Goal: Task Accomplishment & Management: Manage account settings

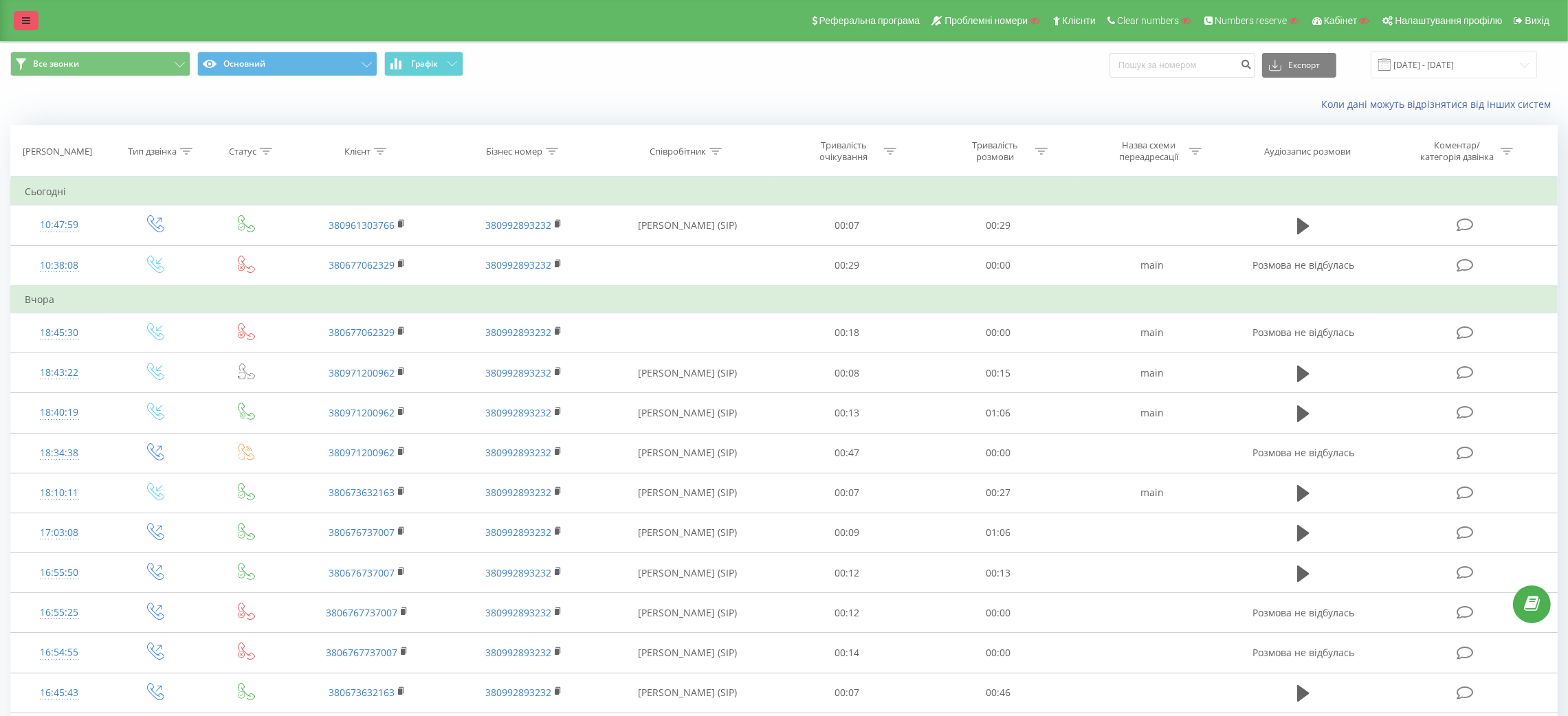
click at [22, 16] on icon at bounding box center [26, 21] width 8 height 10
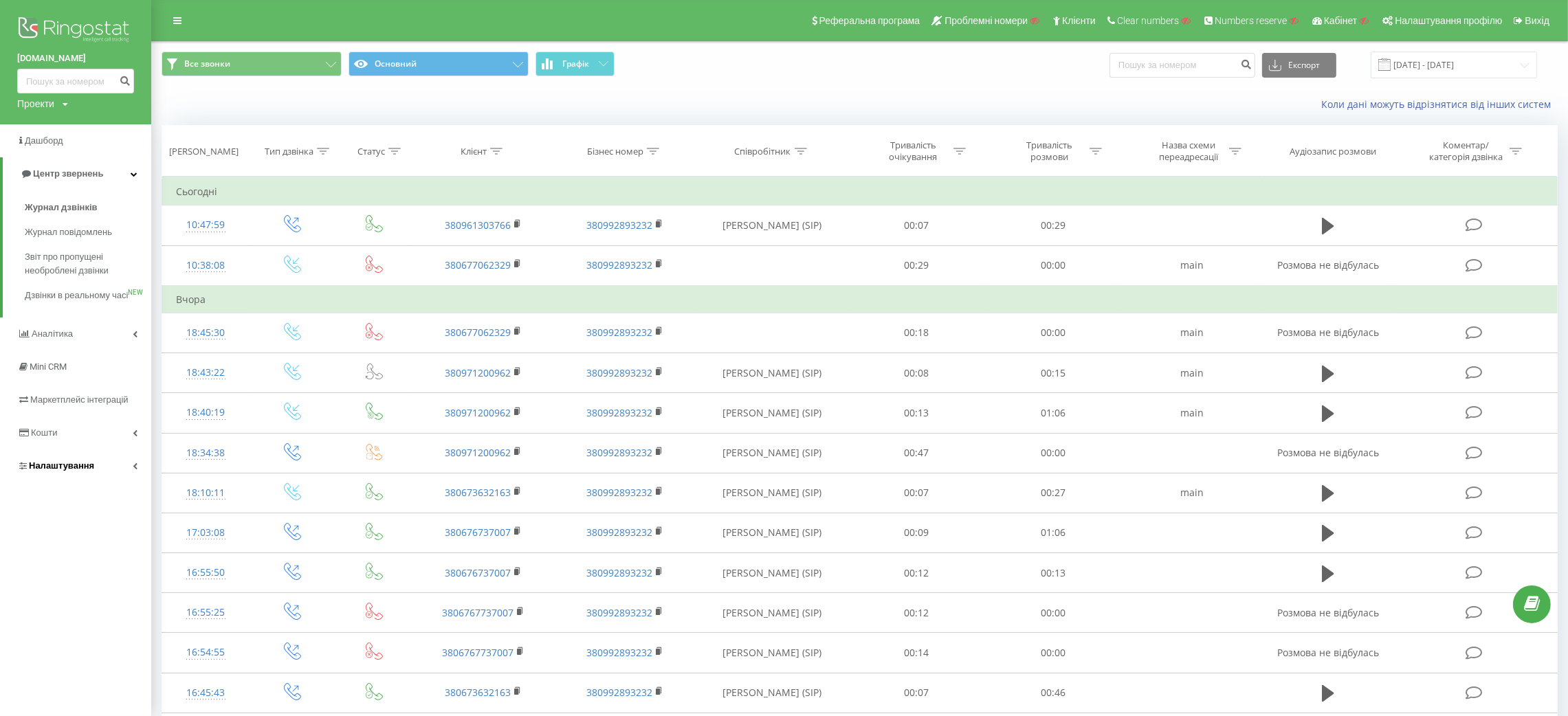
click at [92, 476] on link "Налаштування" at bounding box center [76, 466] width 151 height 33
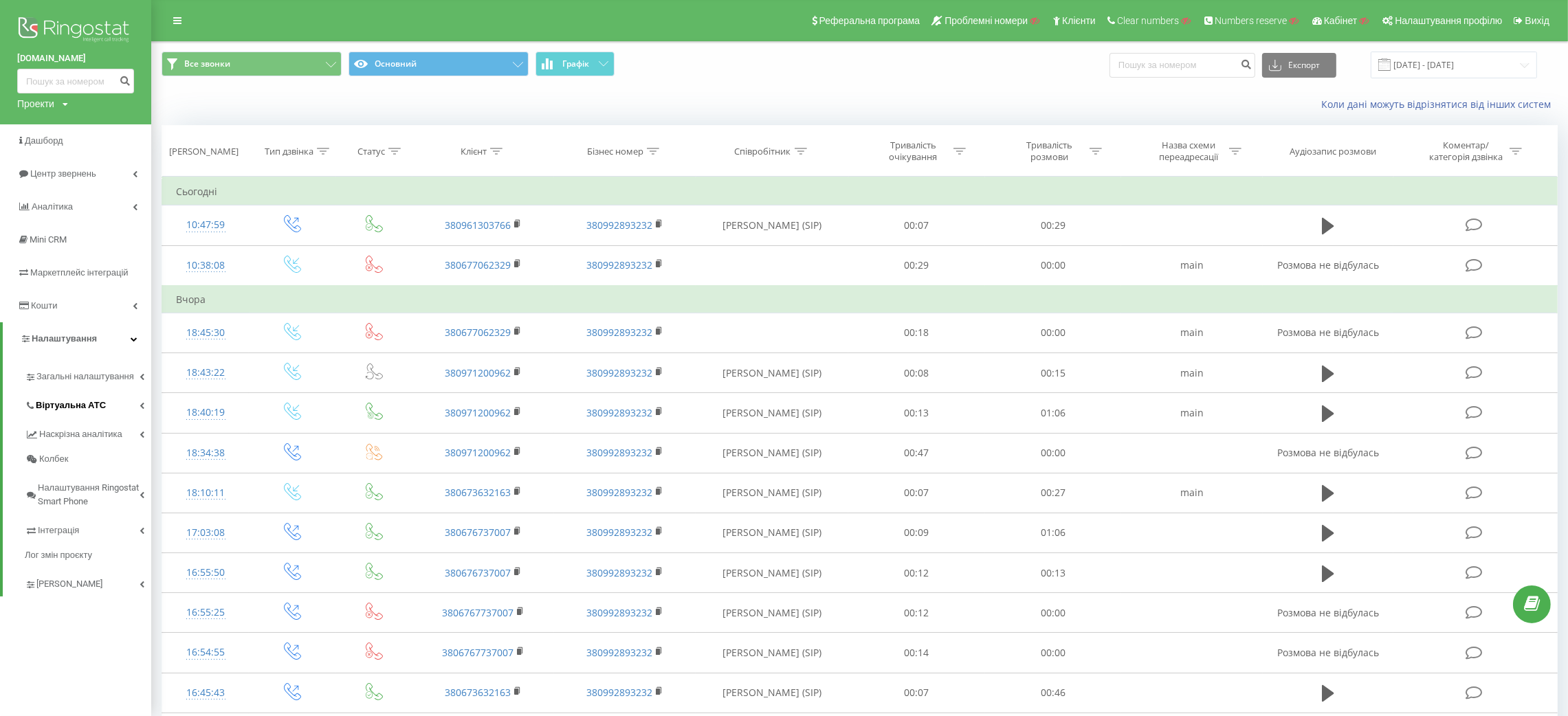
click at [85, 408] on span "Віртуальна АТС" at bounding box center [71, 406] width 70 height 14
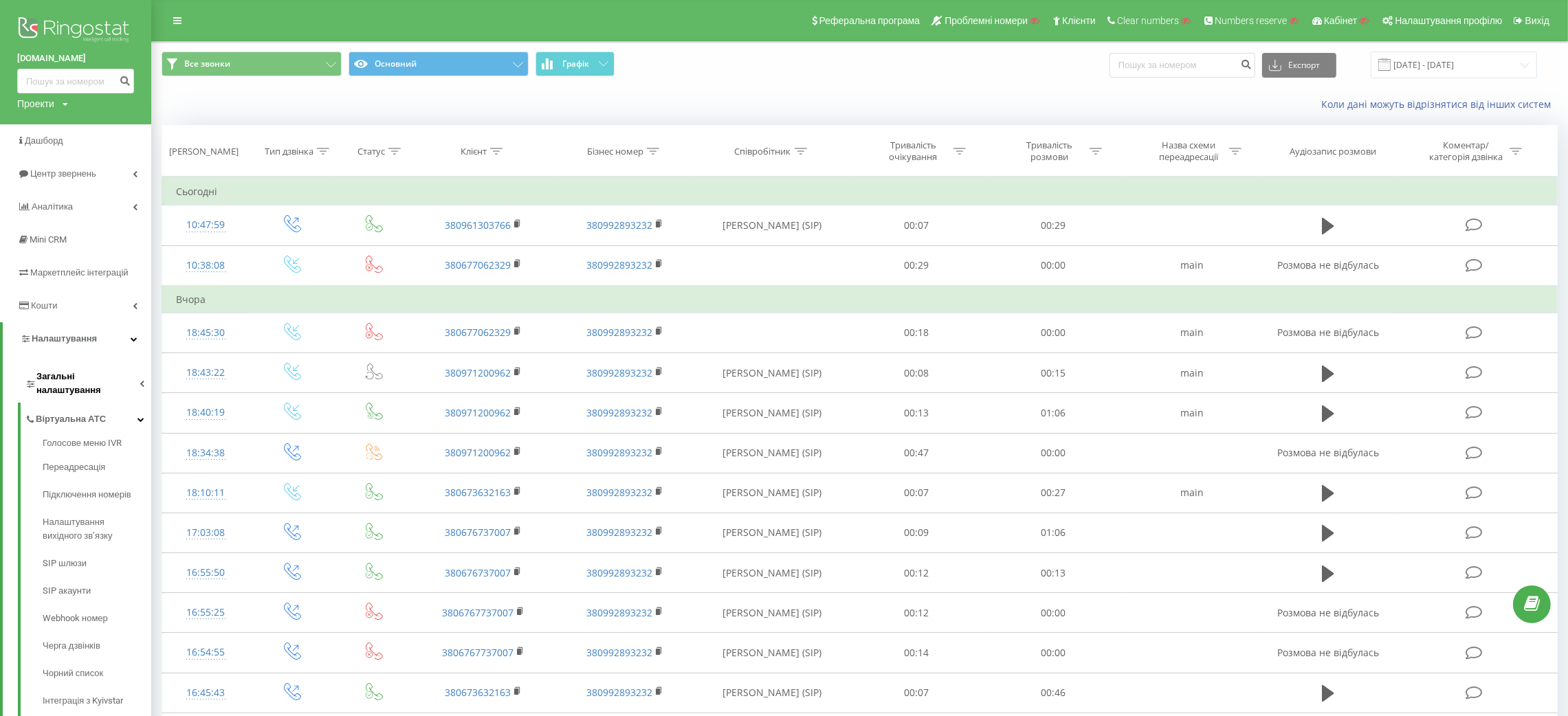
click at [97, 380] on span "Загальні налаштування" at bounding box center [88, 383] width 103 height 27
click at [71, 459] on span "Співробітники" at bounding box center [74, 466] width 64 height 14
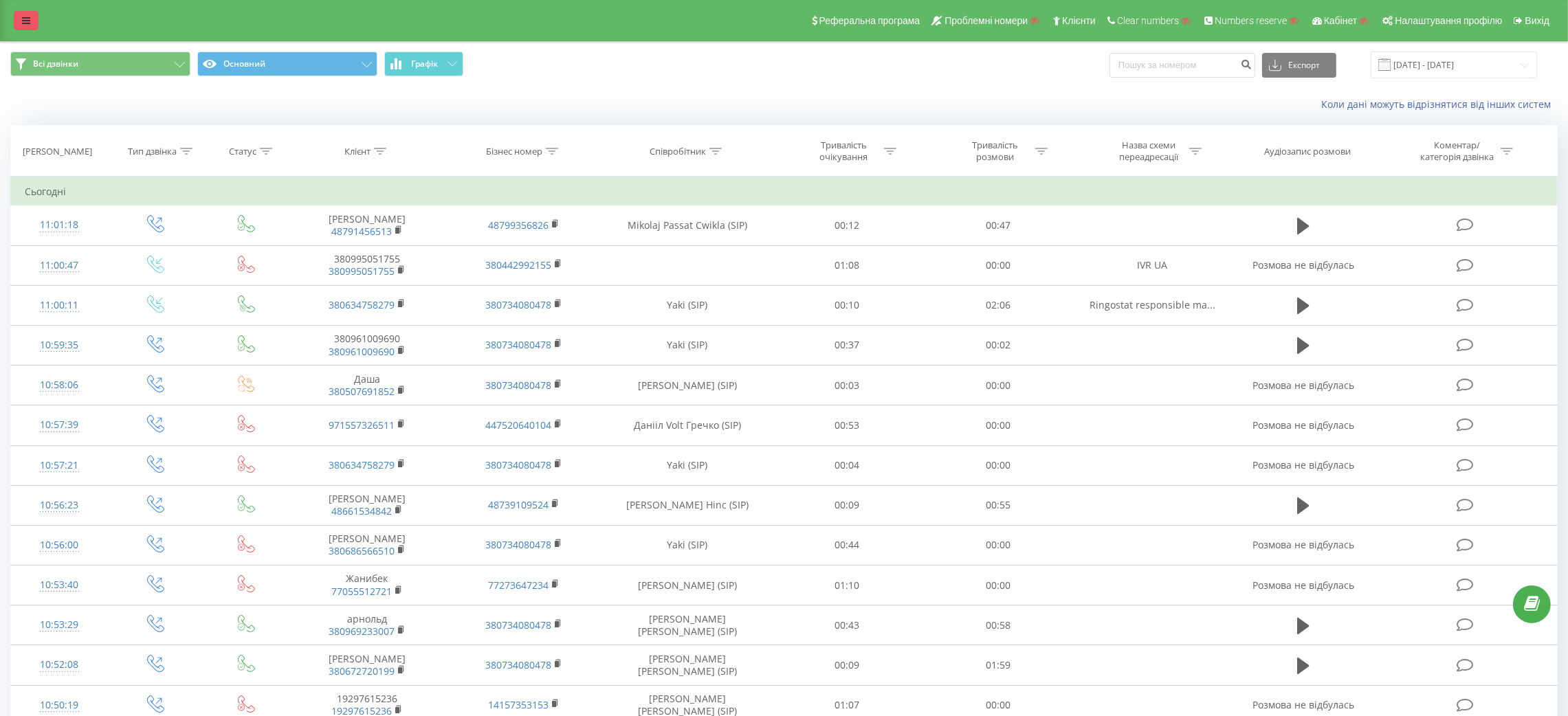
click at [36, 22] on link at bounding box center [26, 20] width 25 height 19
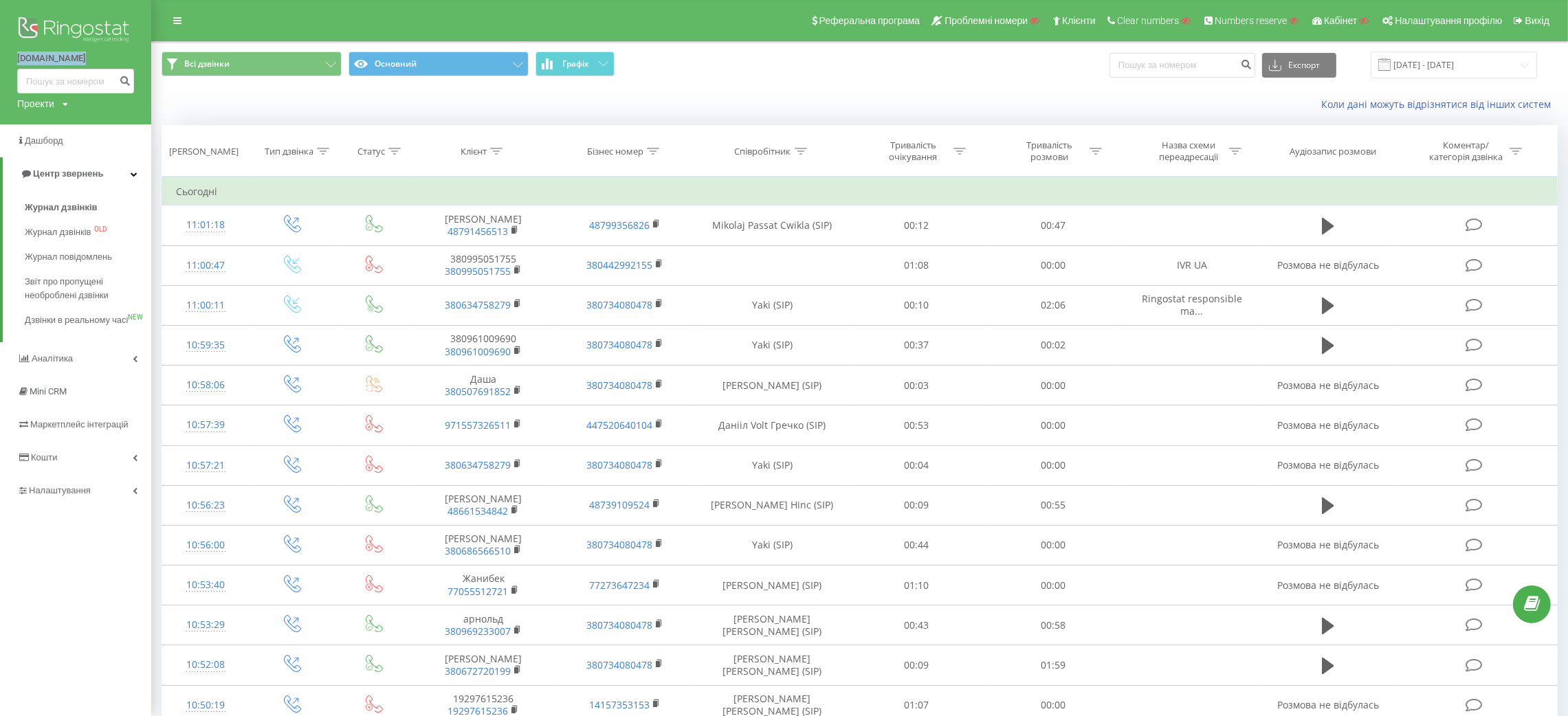
drag, startPoint x: 6, startPoint y: 62, endPoint x: 121, endPoint y: 56, distance: 115.2
click at [121, 56] on div "ringostat.com Проекти Пошук" at bounding box center [76, 62] width 151 height 125
copy link "ringostat.com"
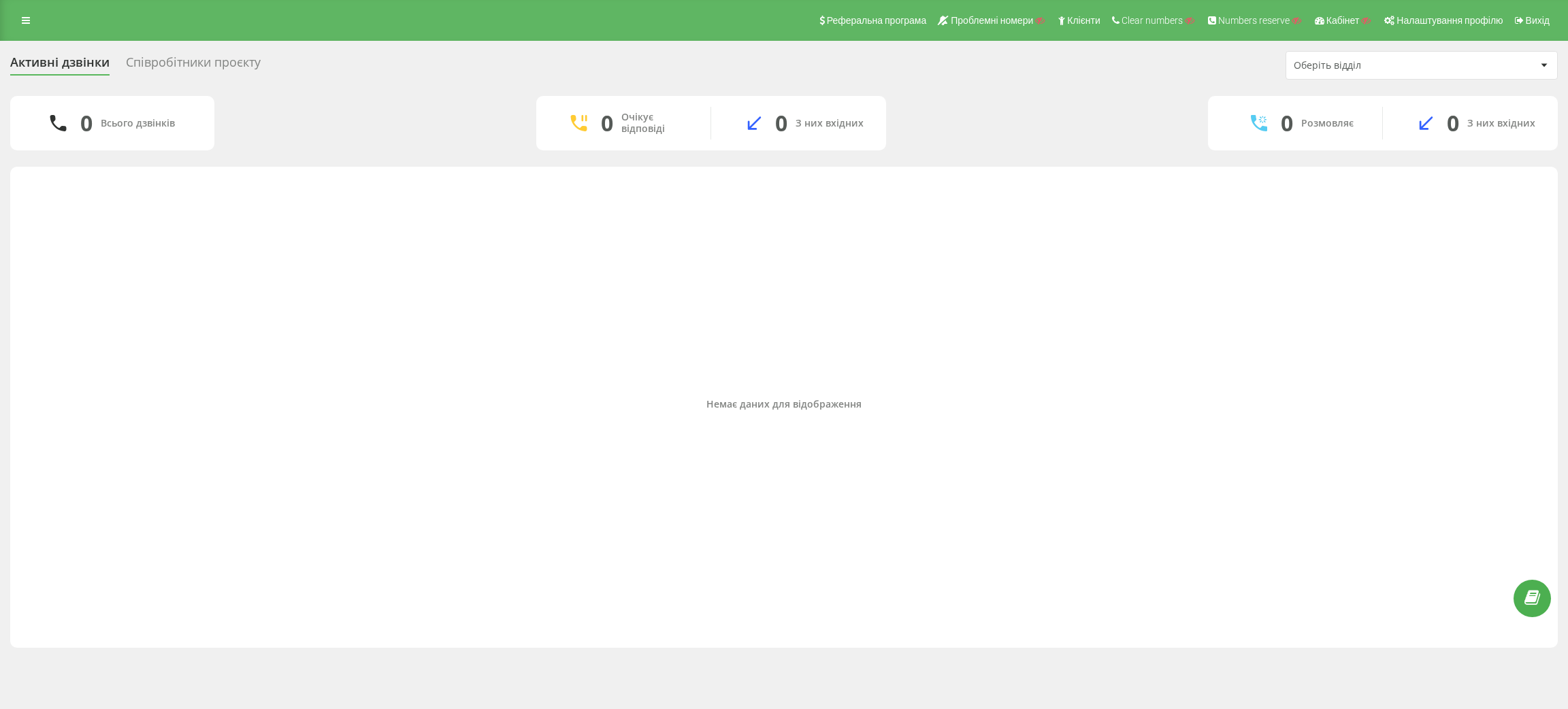
click at [191, 69] on div "Співробітники проєкту" at bounding box center [193, 65] width 135 height 21
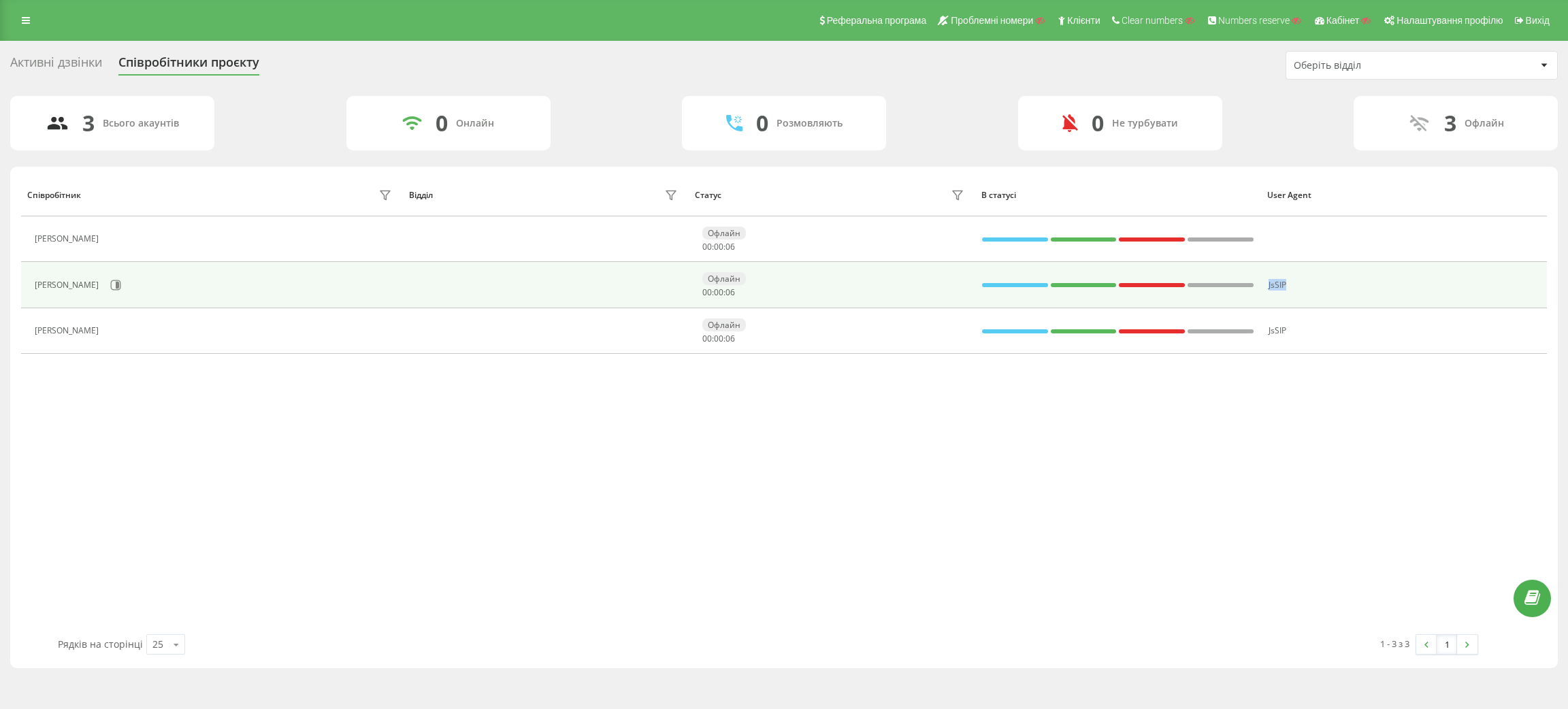
drag, startPoint x: 1309, startPoint y: 277, endPoint x: 1264, endPoint y: 285, distance: 45.7
click at [1264, 285] on td "JsSIP" at bounding box center [1404, 285] width 286 height 46
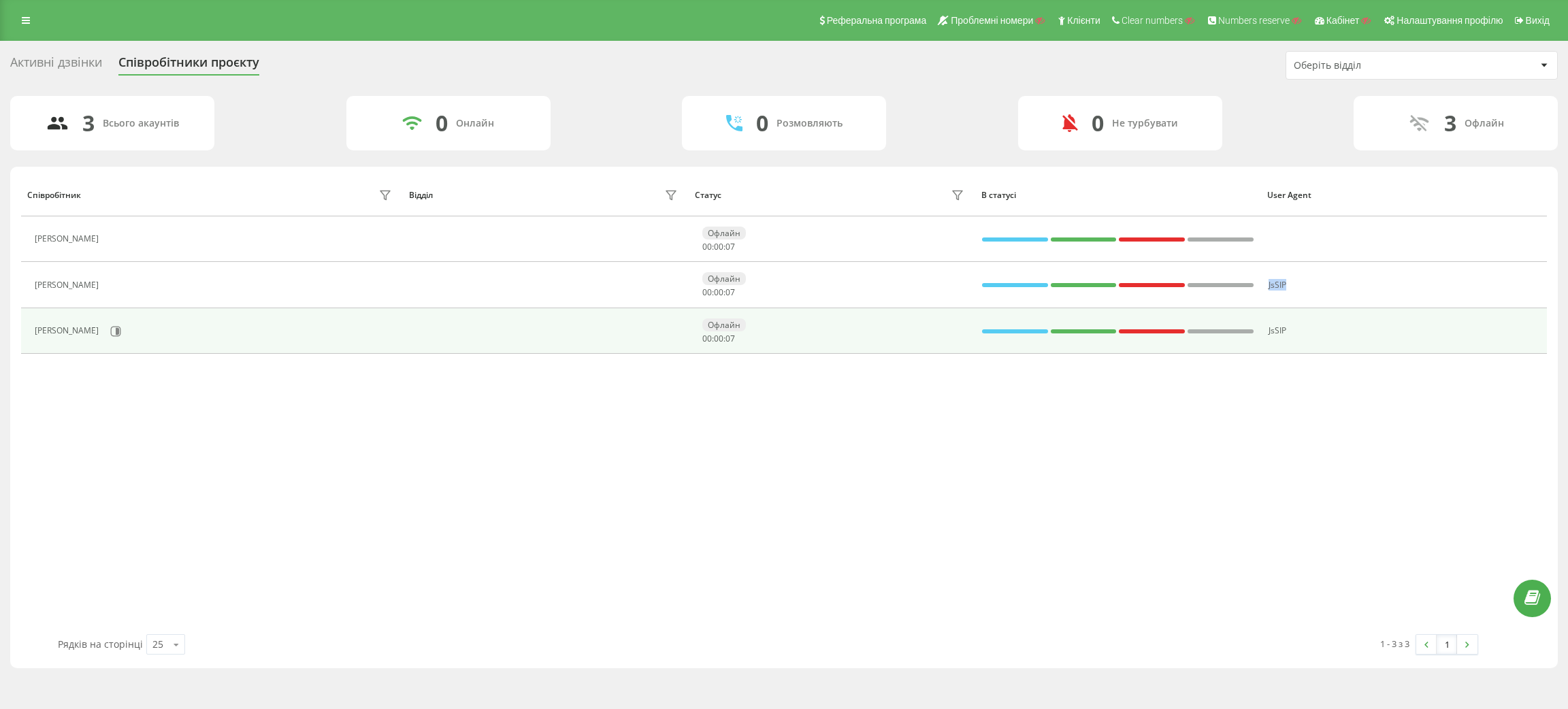
copy span "JsSIP"
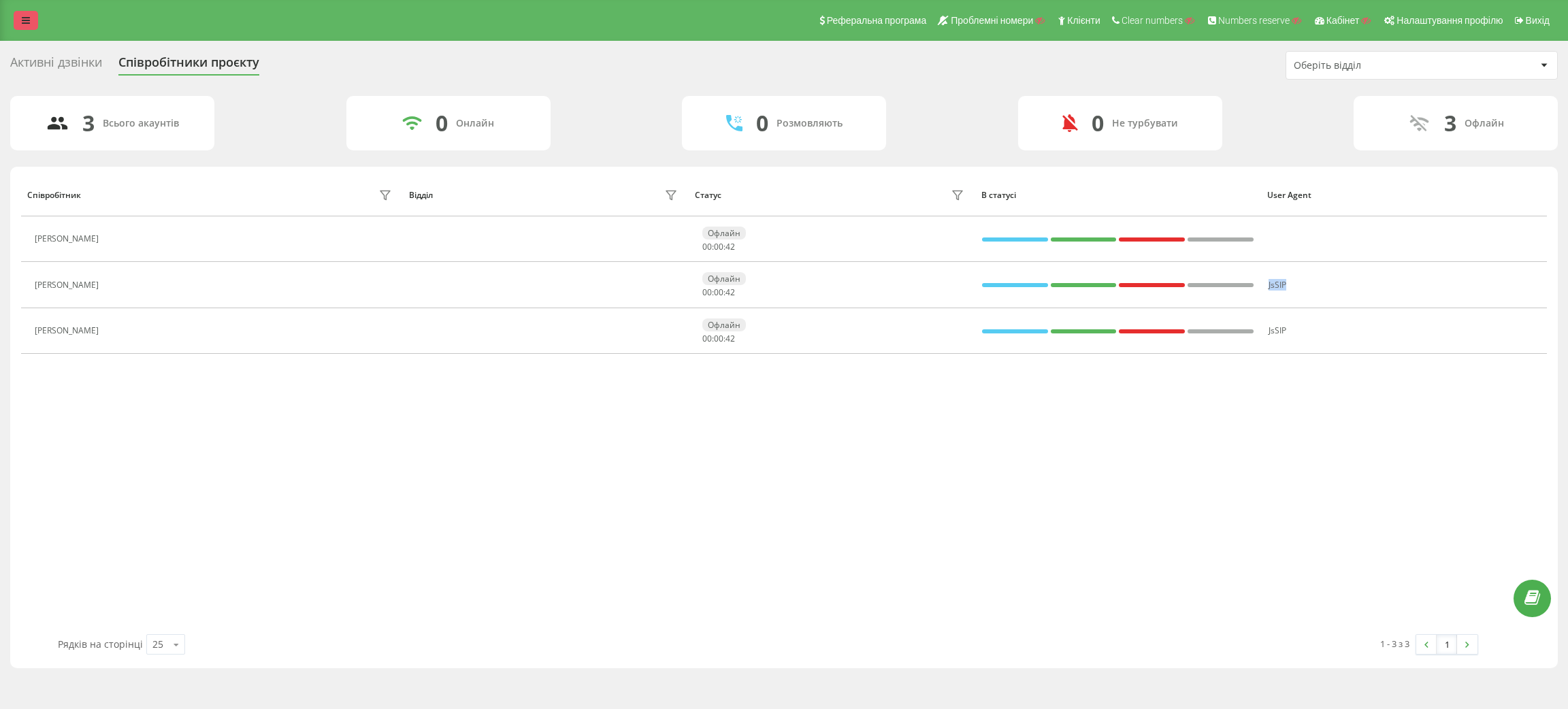
click at [19, 15] on link at bounding box center [26, 20] width 24 height 19
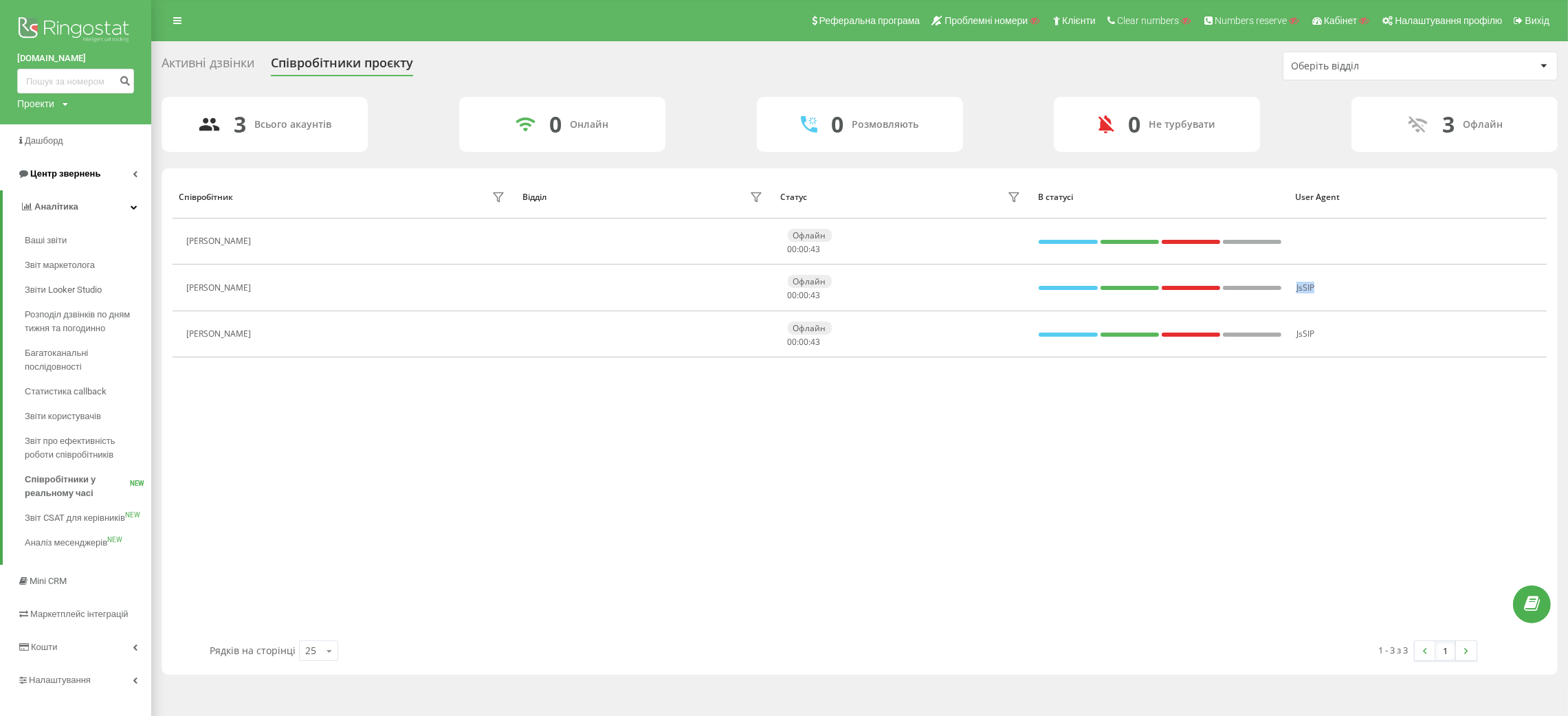
click at [60, 183] on link "Центр звернень" at bounding box center [76, 174] width 151 height 33
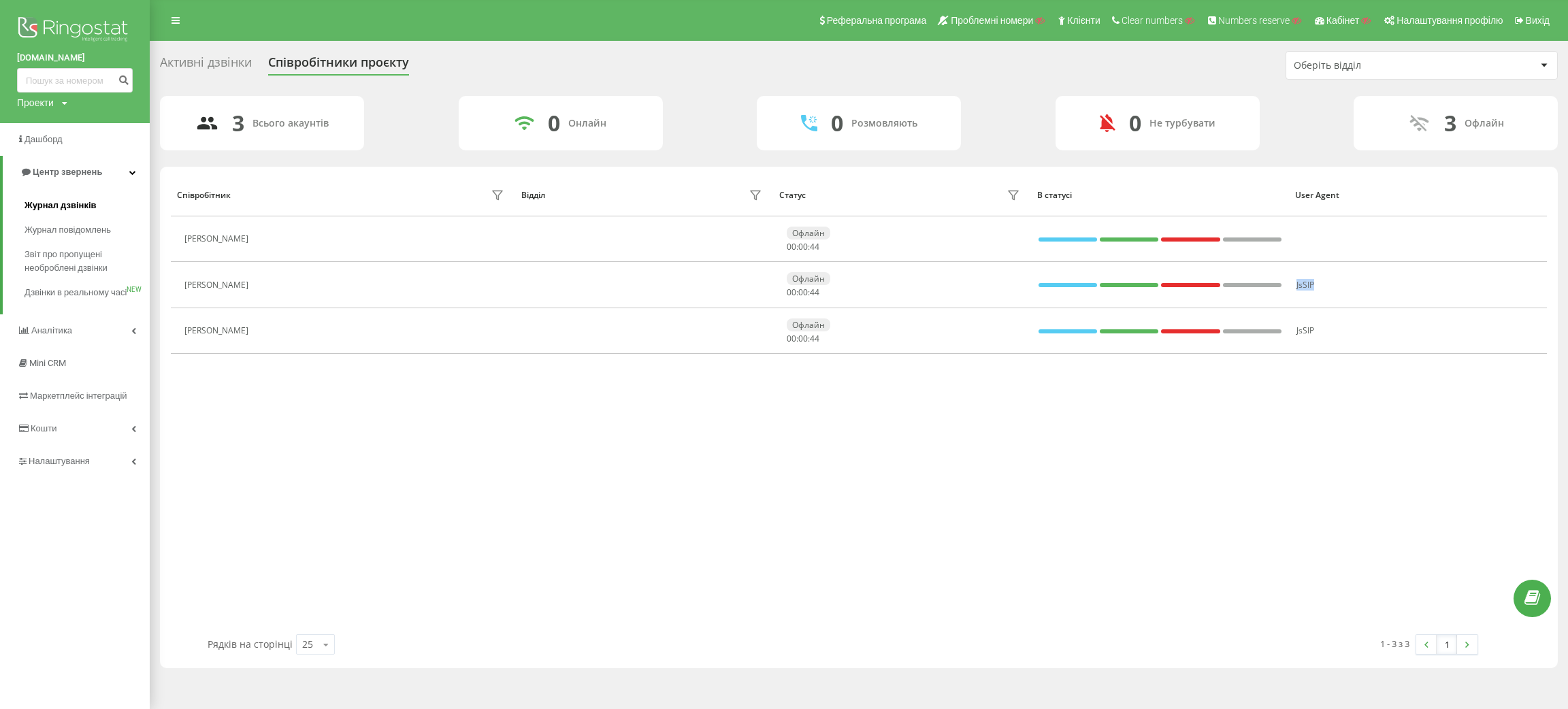
click at [71, 199] on span "Журнал дзвінків" at bounding box center [60, 206] width 72 height 14
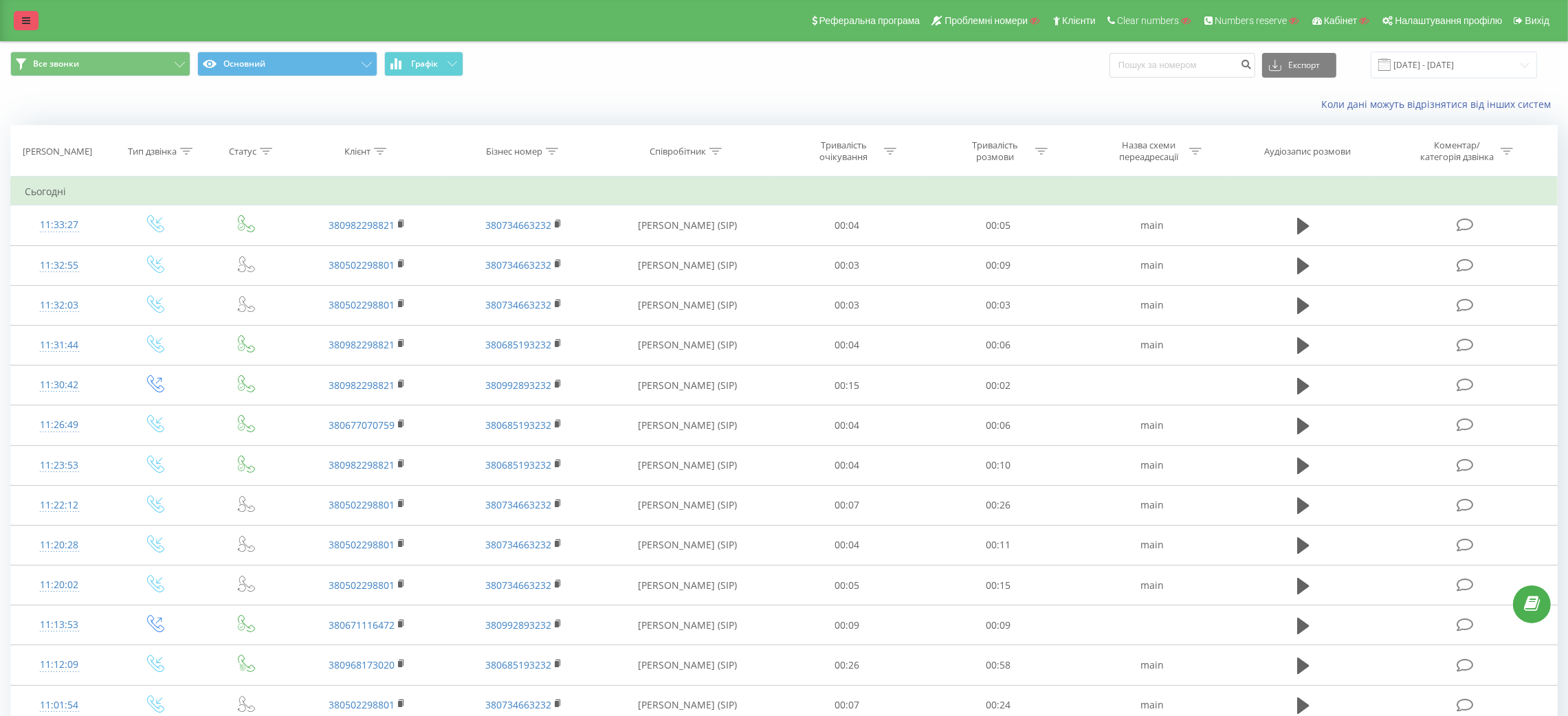
click at [27, 22] on icon at bounding box center [26, 21] width 8 height 10
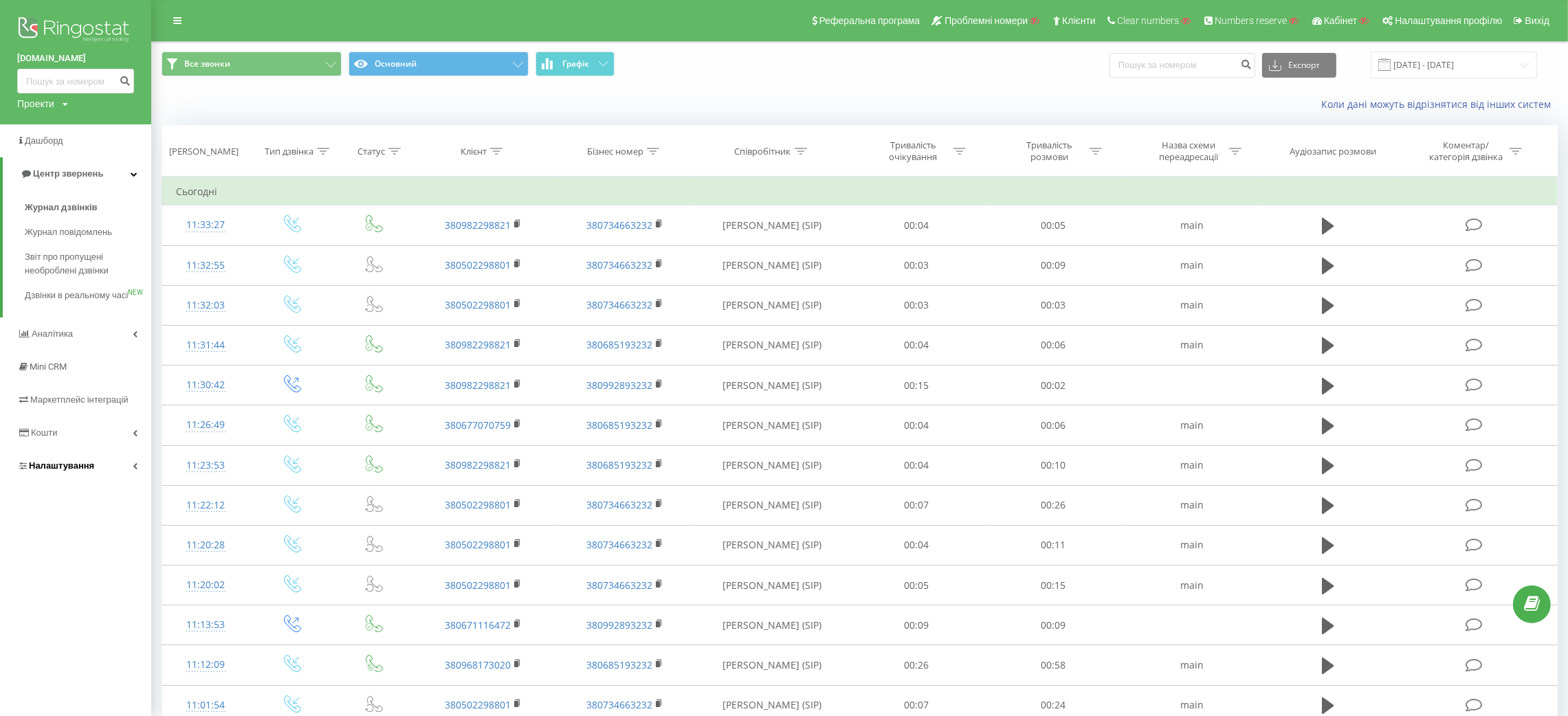
click at [76, 471] on link "Налаштування" at bounding box center [76, 466] width 151 height 33
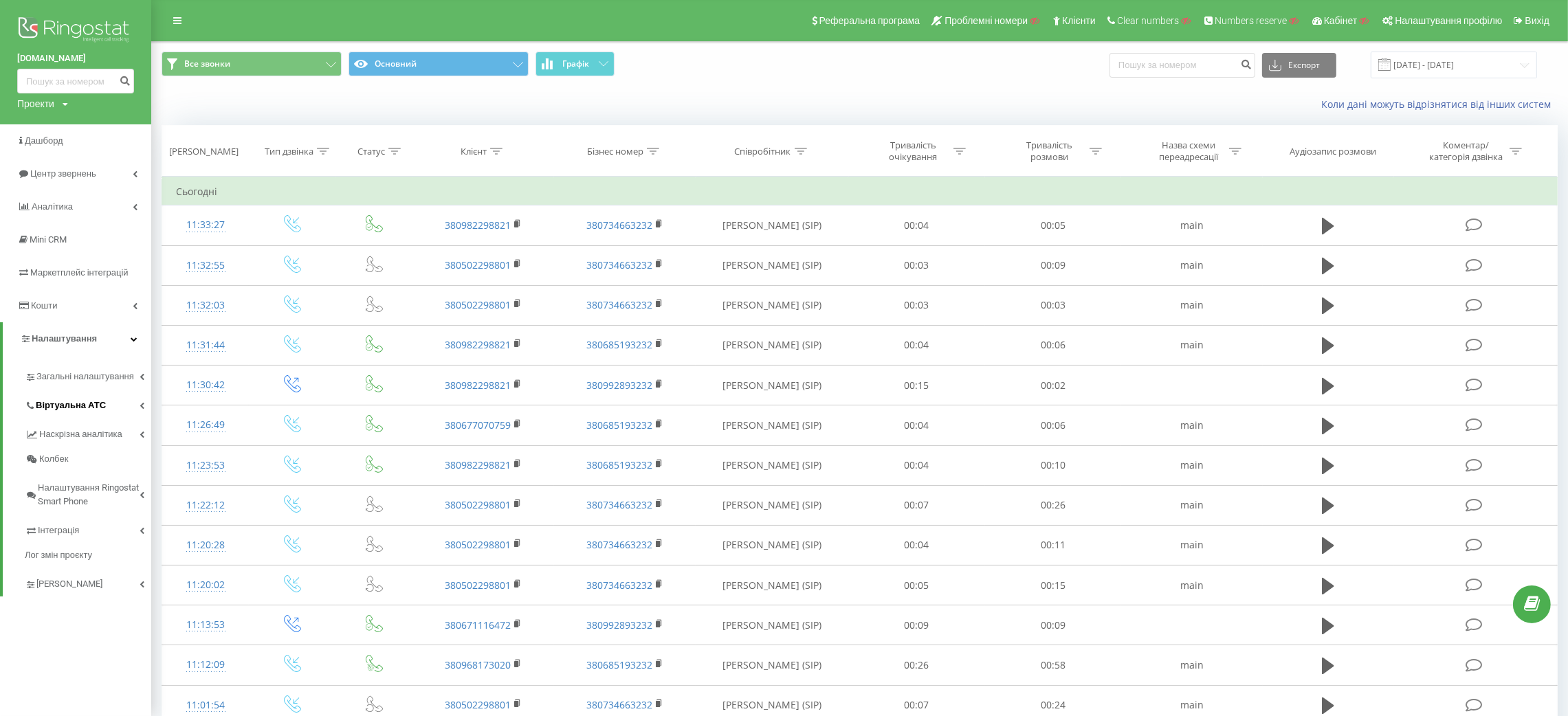
click at [43, 397] on link "Віртуальна АТС" at bounding box center [88, 403] width 127 height 29
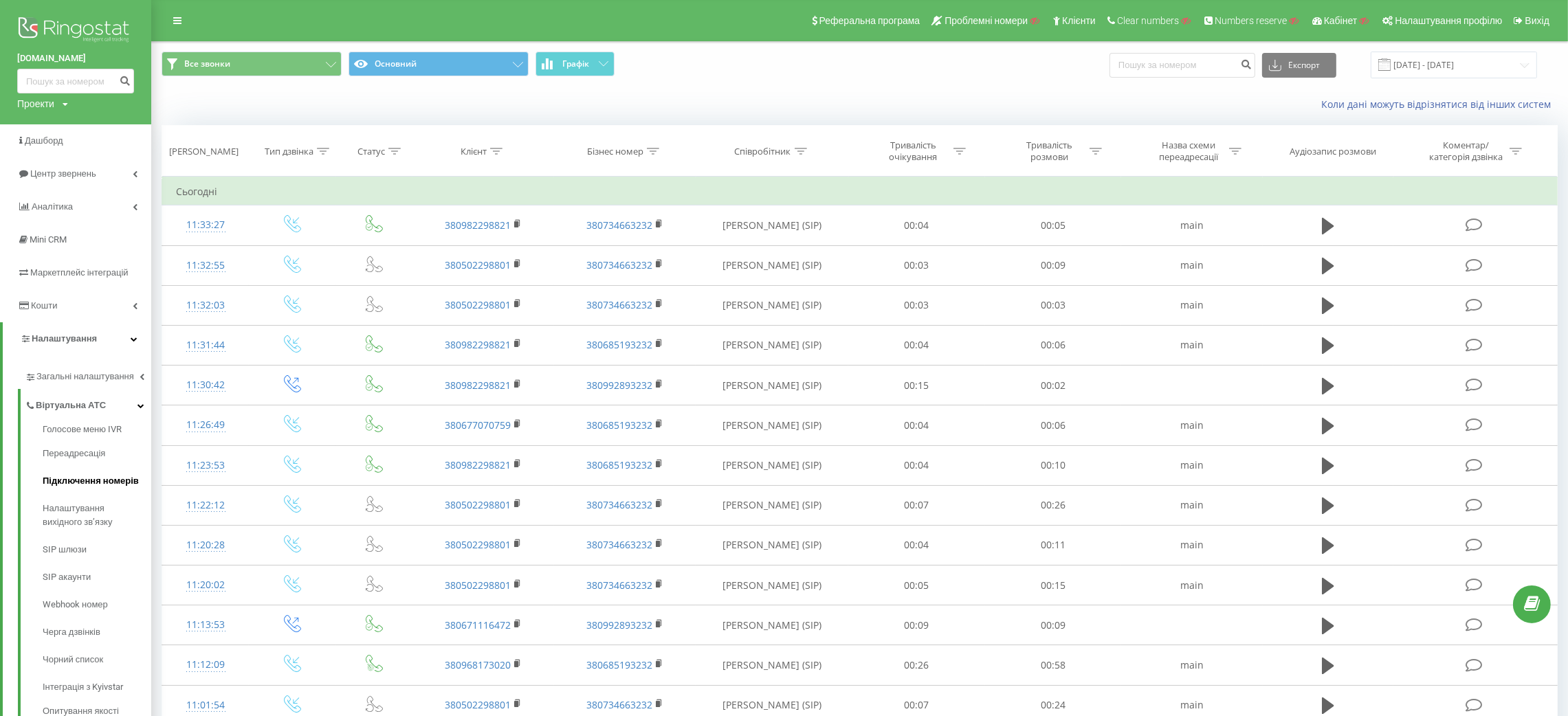
click at [86, 476] on span "Підключення номерів" at bounding box center [90, 481] width 96 height 14
